Goal: Navigation & Orientation: Find specific page/section

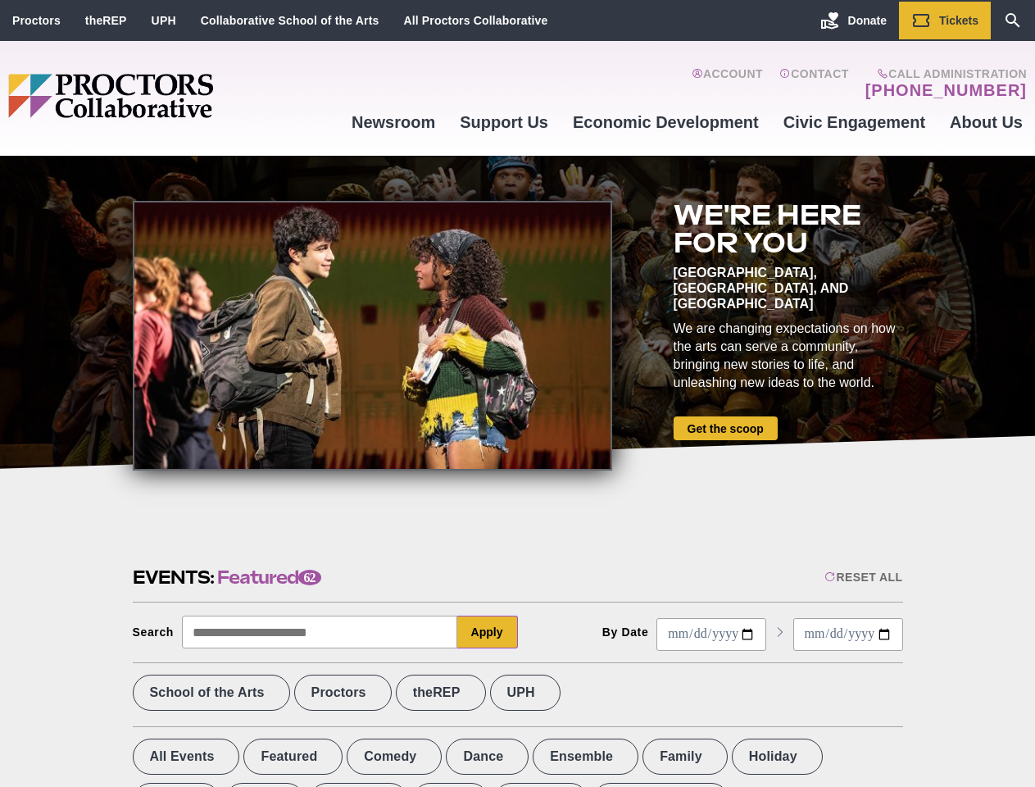
click at [517, 393] on div at bounding box center [372, 336] width 479 height 270
click at [862, 577] on div "Reset All" at bounding box center [864, 576] width 78 height 13
click at [488, 632] on button "Apply" at bounding box center [487, 632] width 61 height 33
